Goal: Task Accomplishment & Management: Manage account settings

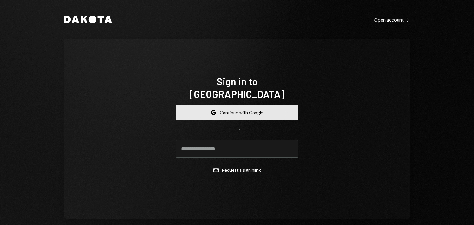
click at [255, 107] on button "Google Continue with Google" at bounding box center [237, 112] width 123 height 15
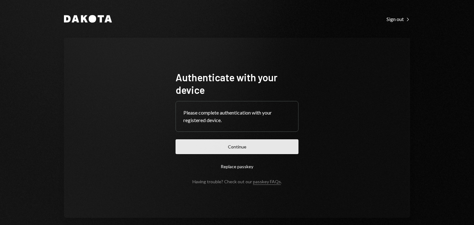
click at [248, 146] on button "Continue" at bounding box center [237, 146] width 123 height 15
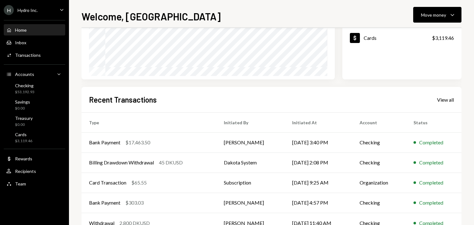
scroll to position [123, 0]
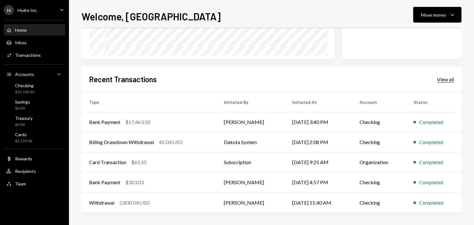
click at [448, 81] on div "View all" at bounding box center [445, 79] width 17 height 6
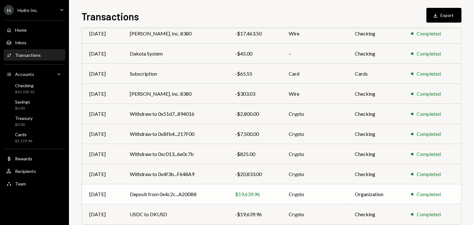
scroll to position [102, 0]
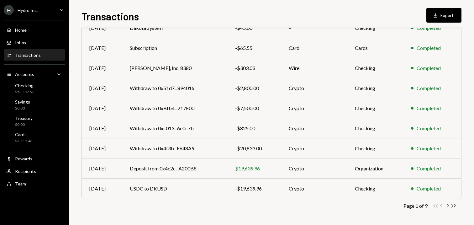
click at [448, 207] on icon "Chevron Right" at bounding box center [447, 205] width 6 height 6
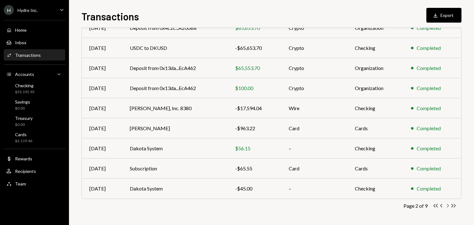
click at [447, 205] on icon "Chevron Right" at bounding box center [447, 205] width 6 height 6
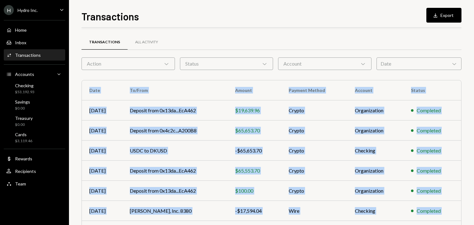
click at [447, 205] on div "Transactions All Activity Action Chevron Down Status Chevron Down Account Chevr…" at bounding box center [271, 182] width 380 height 289
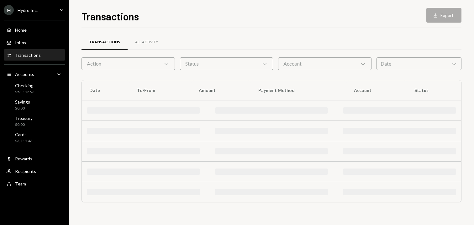
click at [447, 205] on div "Transactions All Activity Action Chevron Down Status Chevron Down Account Chevr…" at bounding box center [271, 126] width 380 height 177
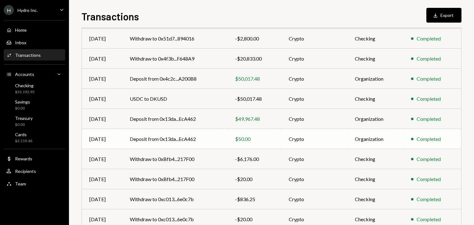
scroll to position [102, 0]
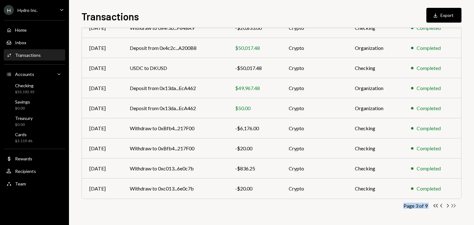
click at [455, 204] on icon "Double Arrow Right" at bounding box center [453, 205] width 6 height 6
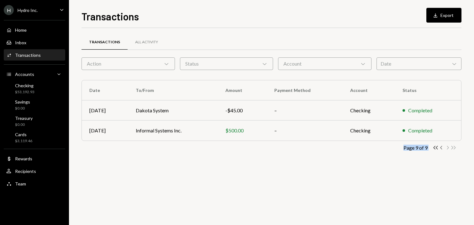
click at [440, 149] on icon "Chevron Left" at bounding box center [441, 147] width 6 height 6
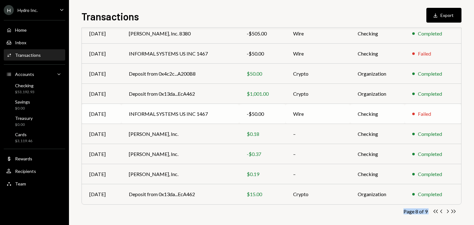
scroll to position [102, 0]
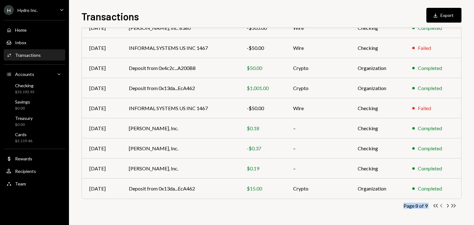
click at [440, 207] on icon "Chevron Left" at bounding box center [441, 205] width 6 height 6
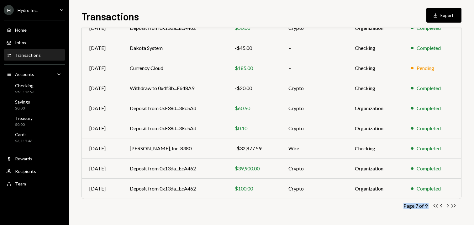
click at [448, 205] on icon "Chevron Right" at bounding box center [447, 205] width 6 height 6
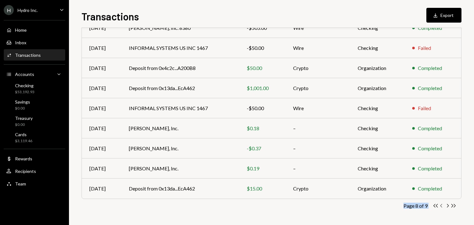
click at [440, 207] on icon "Chevron Left" at bounding box center [441, 205] width 6 height 6
